Goal: Communication & Community: Connect with others

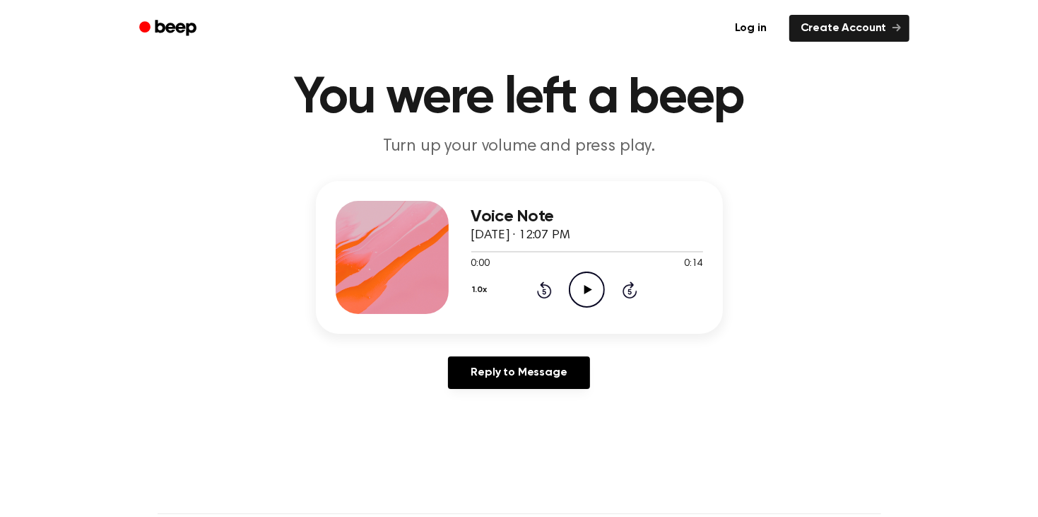
scroll to position [83, 0]
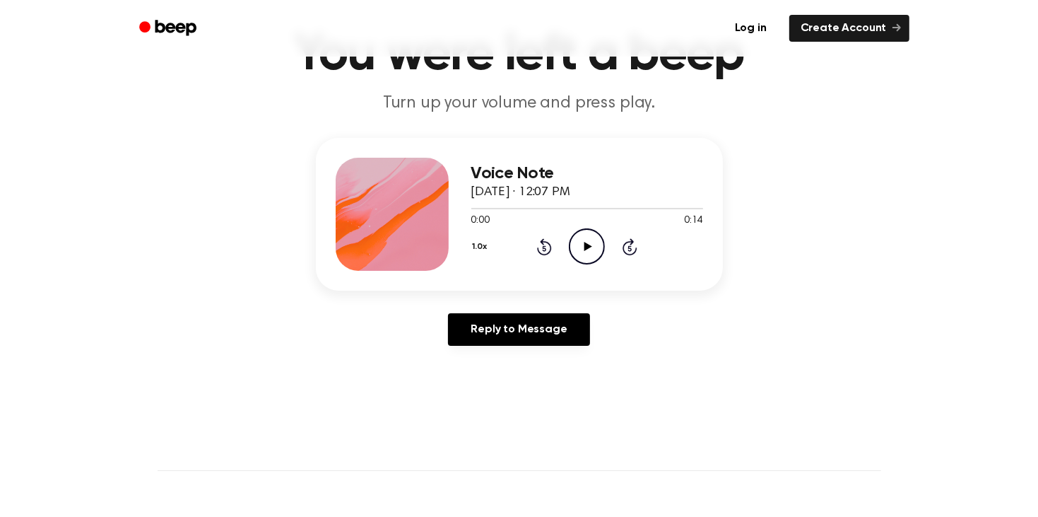
click at [583, 248] on icon "Play Audio" at bounding box center [587, 246] width 36 height 36
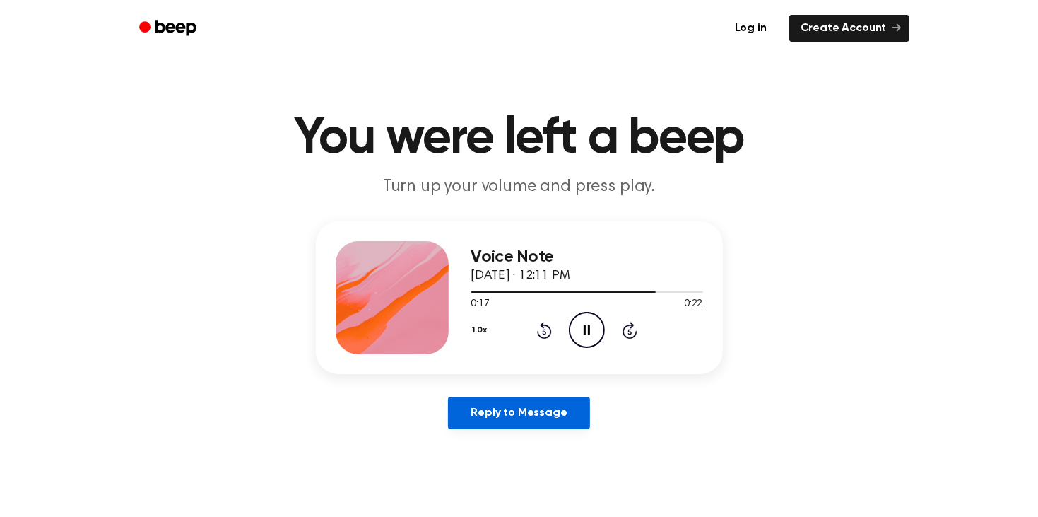
click at [531, 419] on link "Reply to Message" at bounding box center [518, 412] width 141 height 33
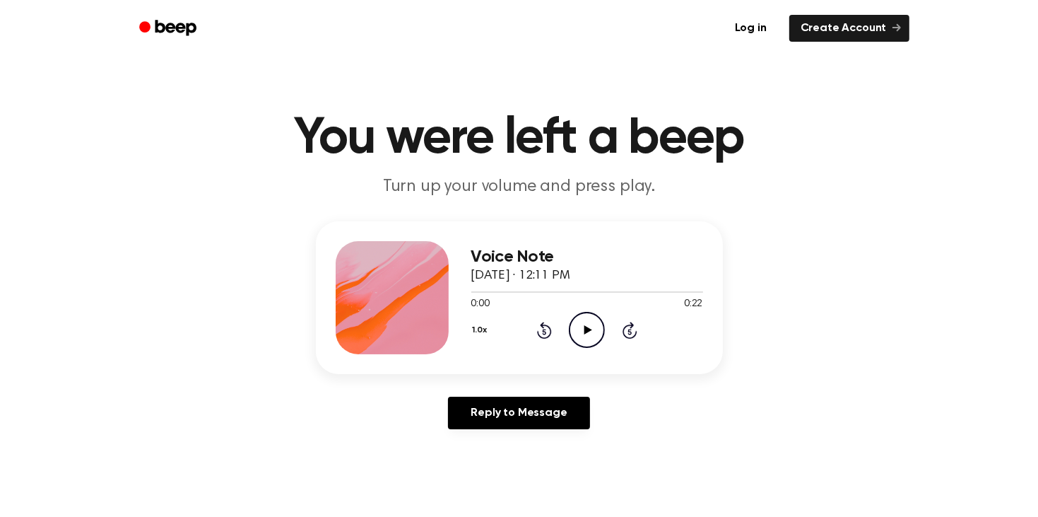
click at [593, 319] on icon "Play Audio" at bounding box center [587, 330] width 36 height 36
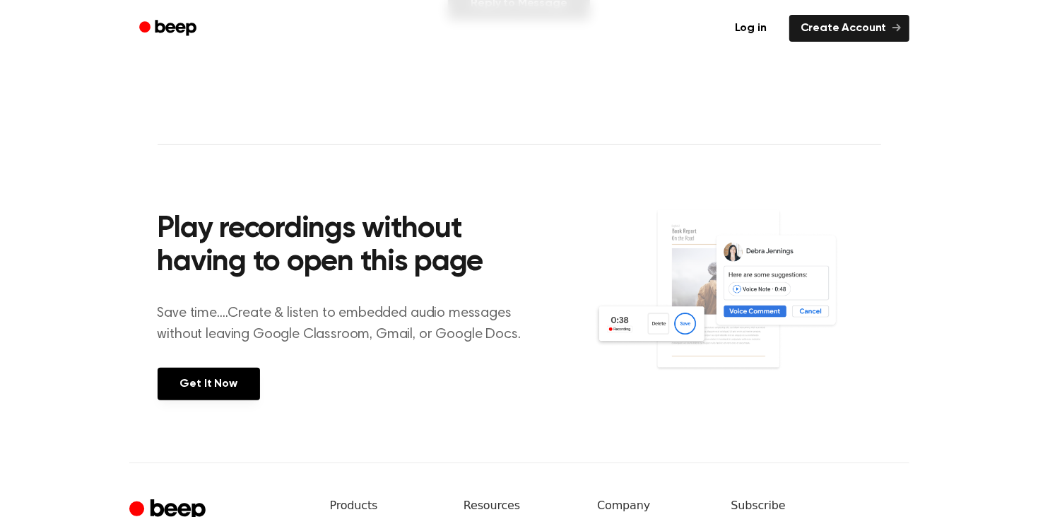
scroll to position [618, 0]
